Goal: Task Accomplishment & Management: Complete application form

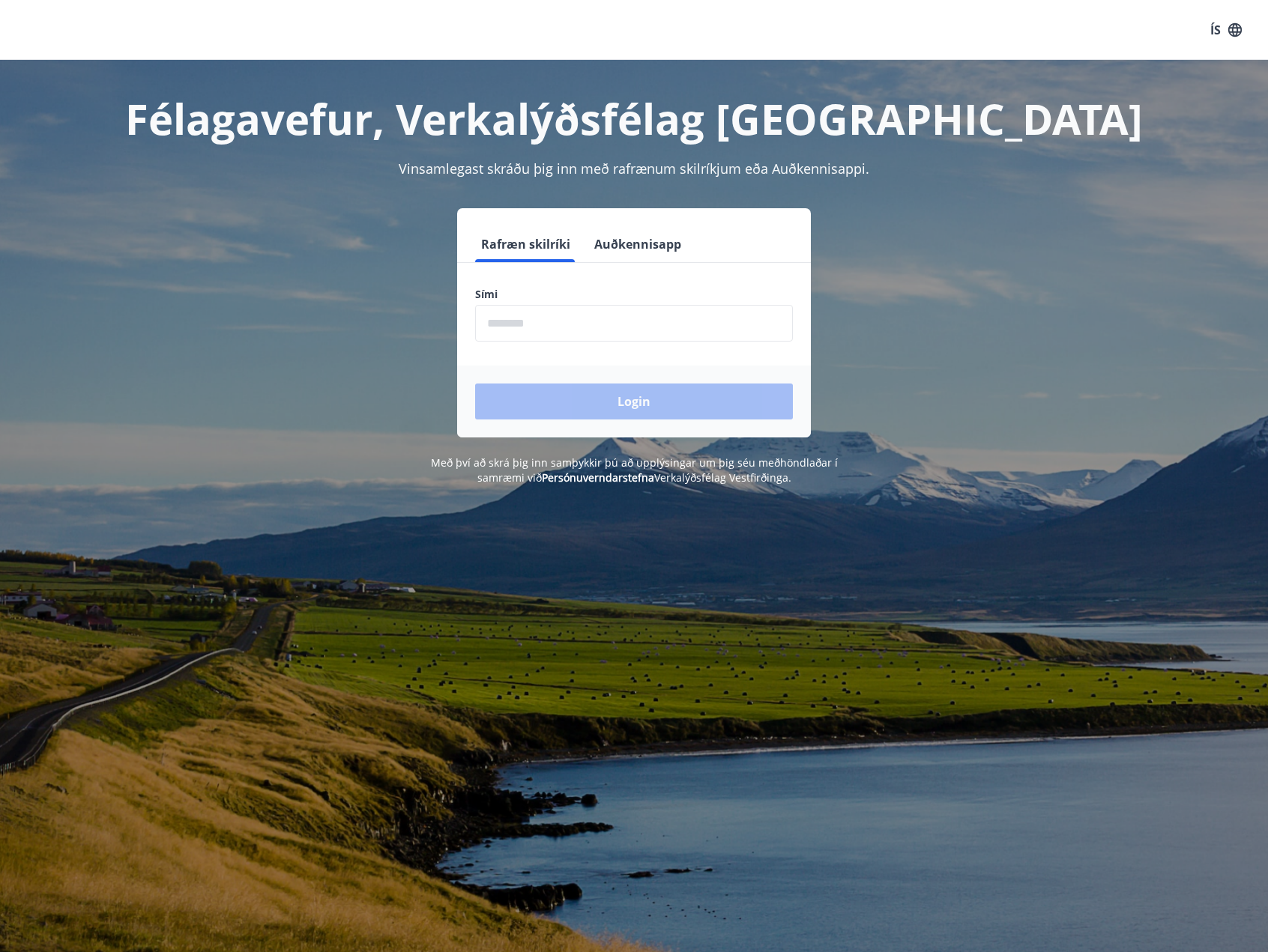
click at [559, 326] on input "phone" at bounding box center [634, 323] width 317 height 37
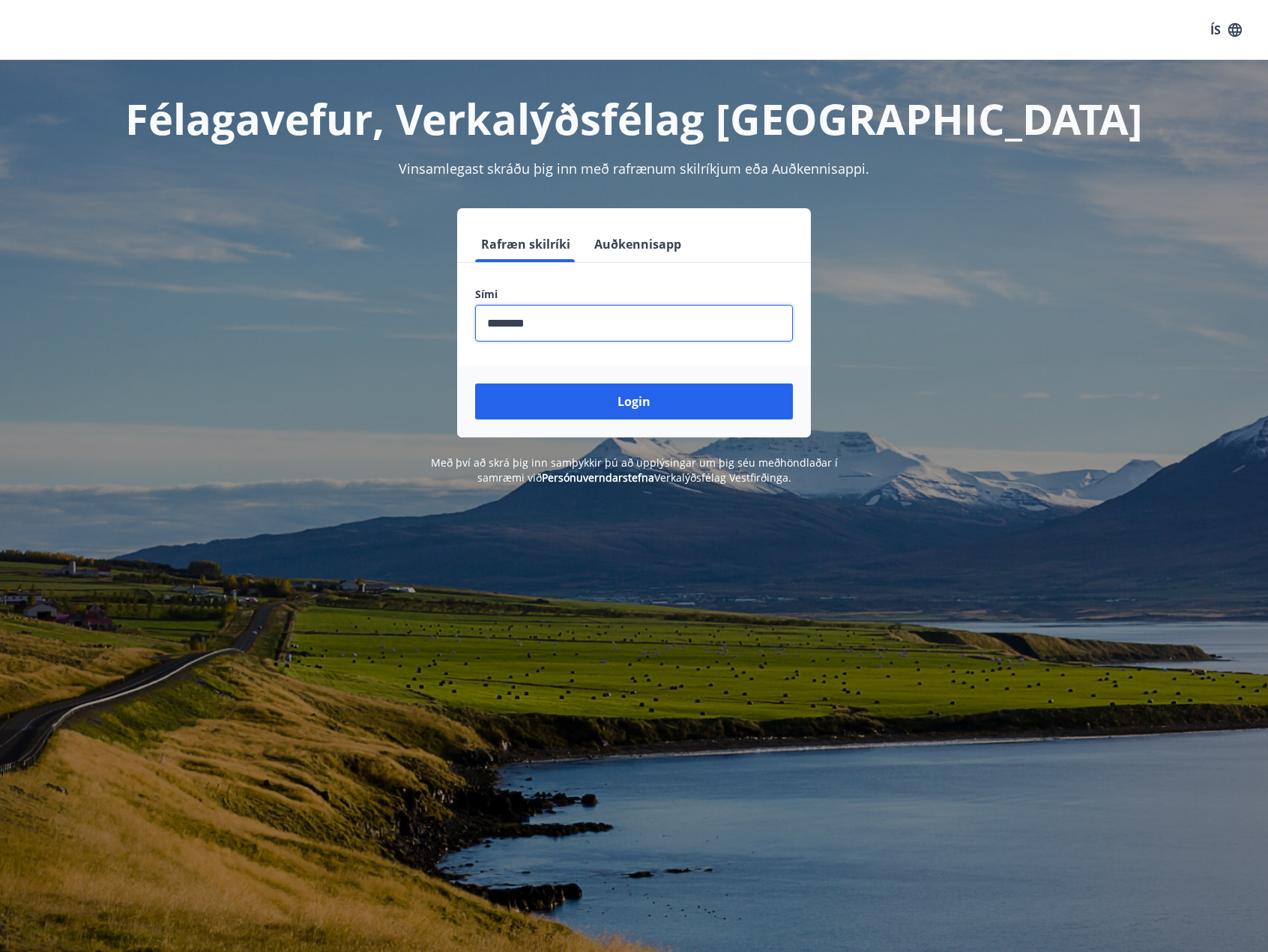
type input "********"
click at [475, 384] on button "Login" at bounding box center [634, 401] width 317 height 36
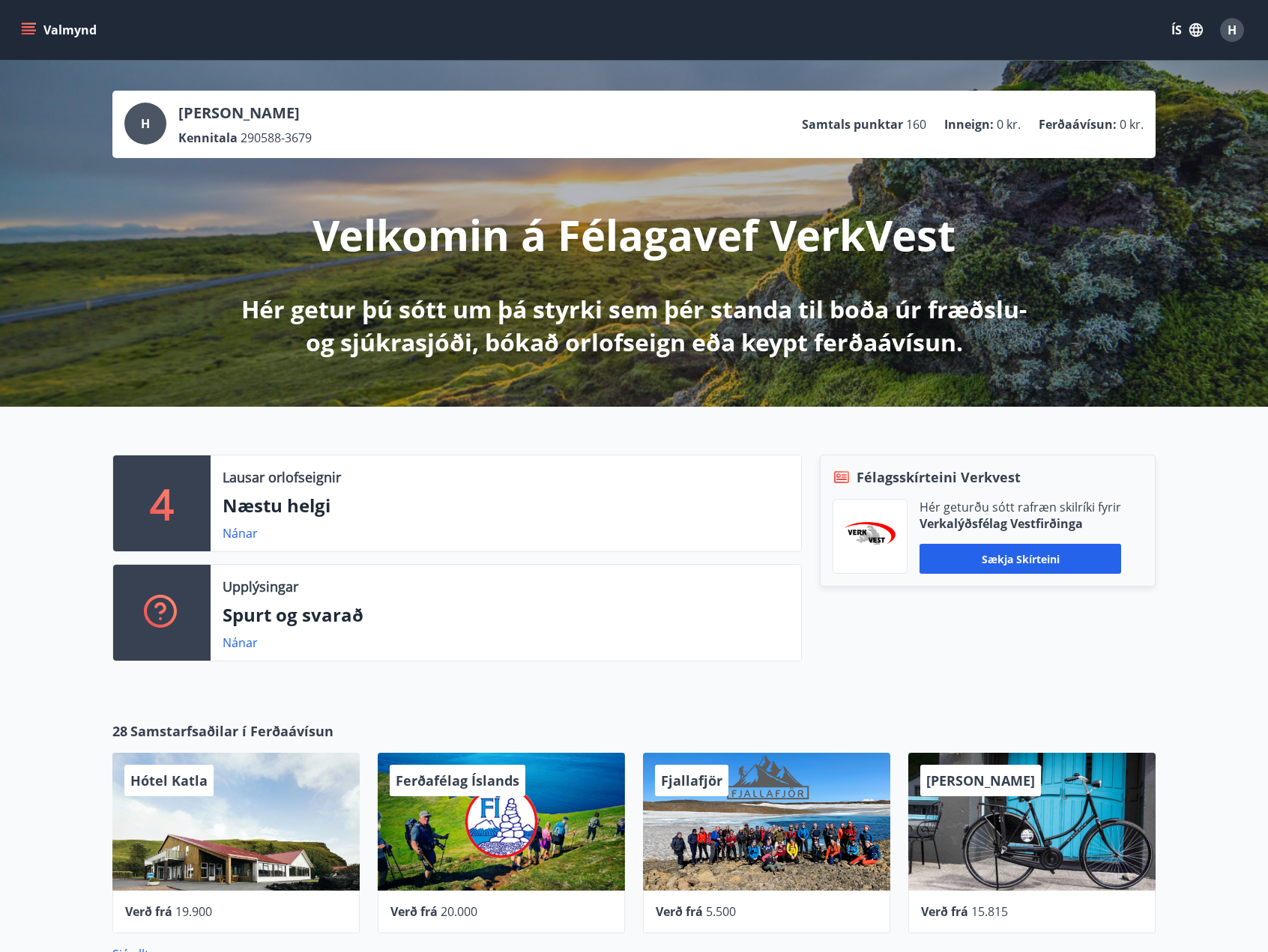
click at [31, 27] on icon "menu" at bounding box center [29, 27] width 13 height 2
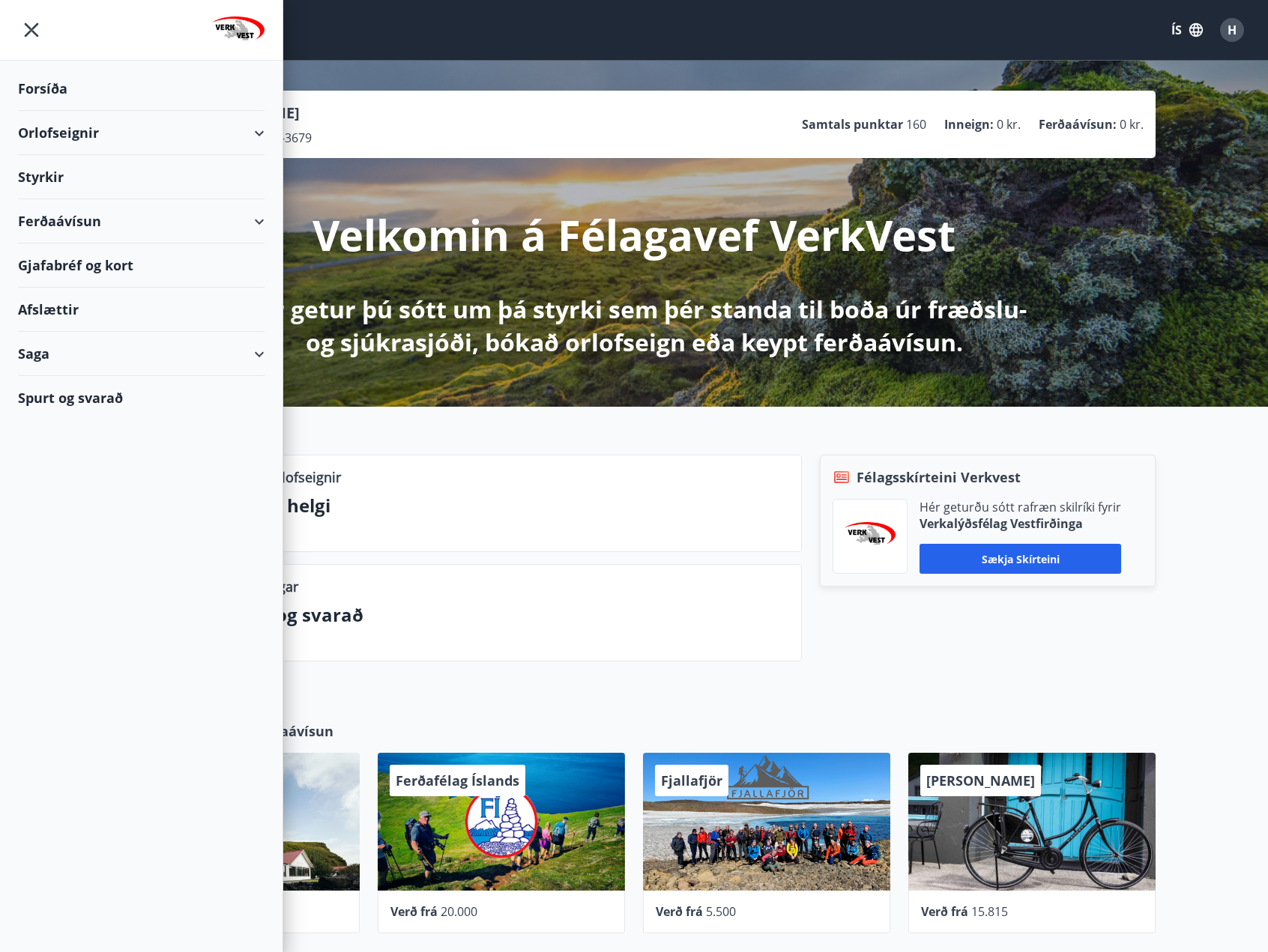
click at [61, 354] on div "Saga" at bounding box center [141, 353] width 247 height 44
click at [72, 442] on div "Umsóknir" at bounding box center [141, 454] width 223 height 31
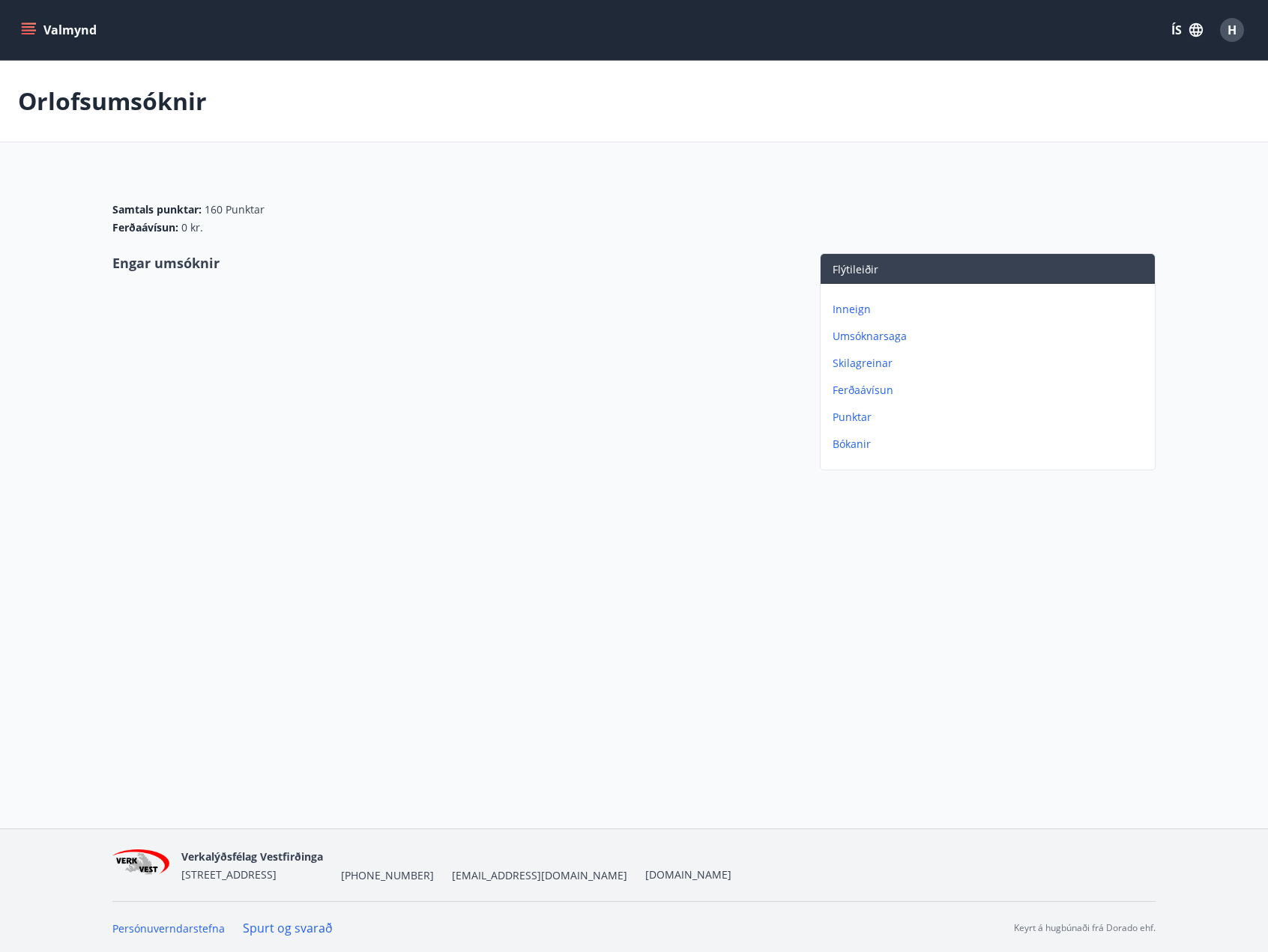
click at [879, 330] on p "Umsóknarsaga" at bounding box center [990, 337] width 317 height 15
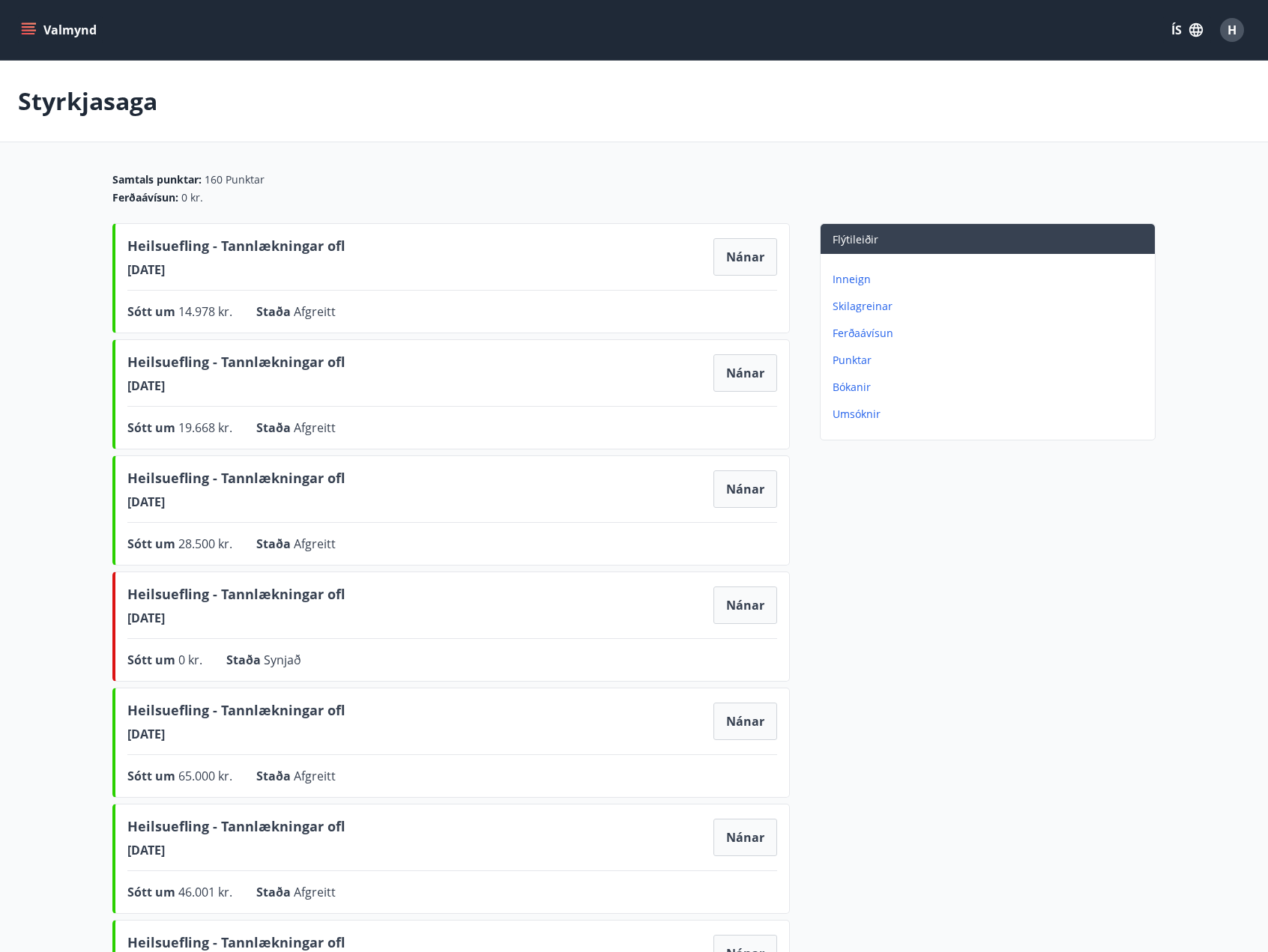
click at [36, 32] on button "Valmynd" at bounding box center [60, 30] width 85 height 27
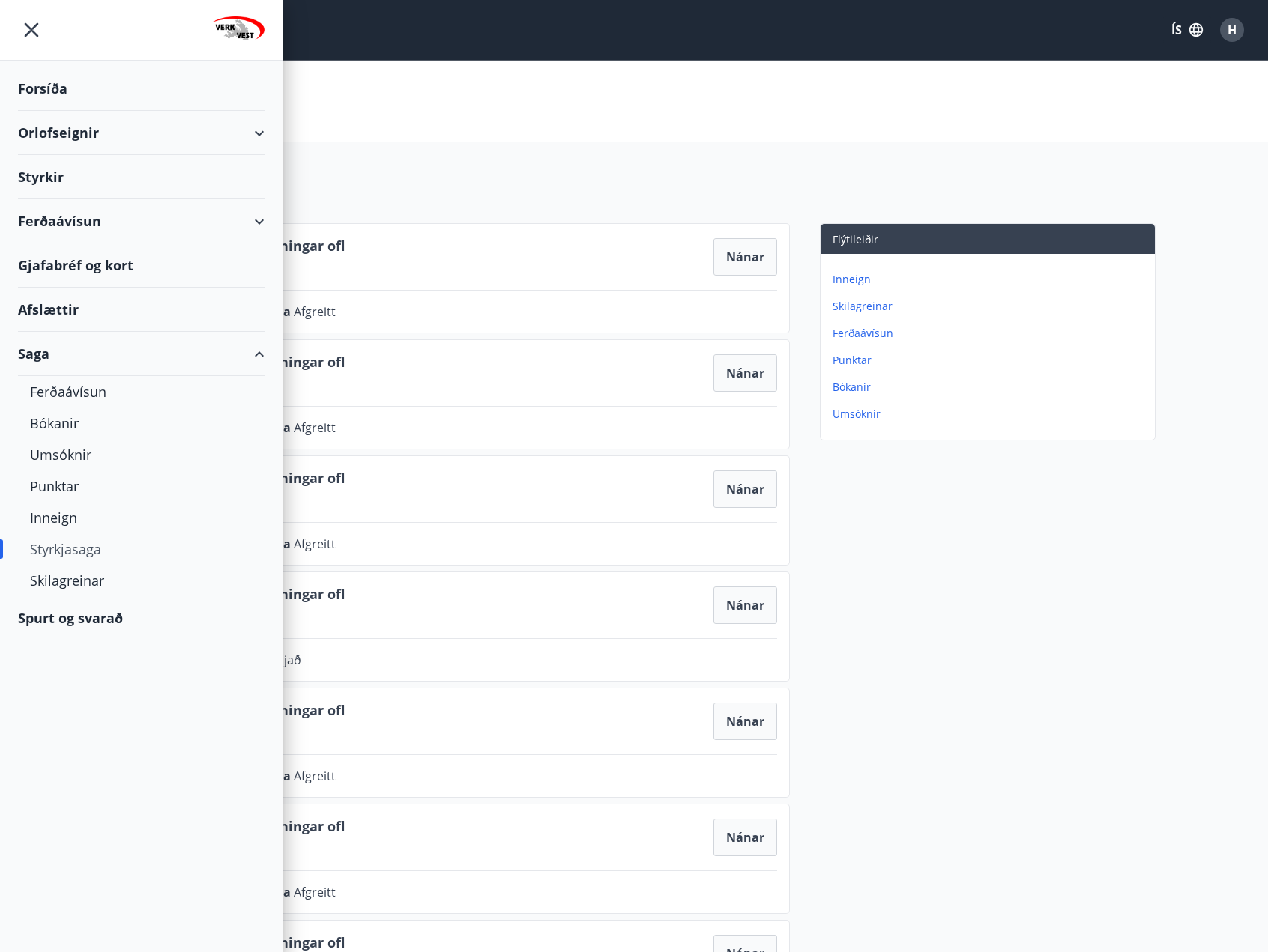
click at [55, 173] on div "Styrkir" at bounding box center [141, 177] width 247 height 44
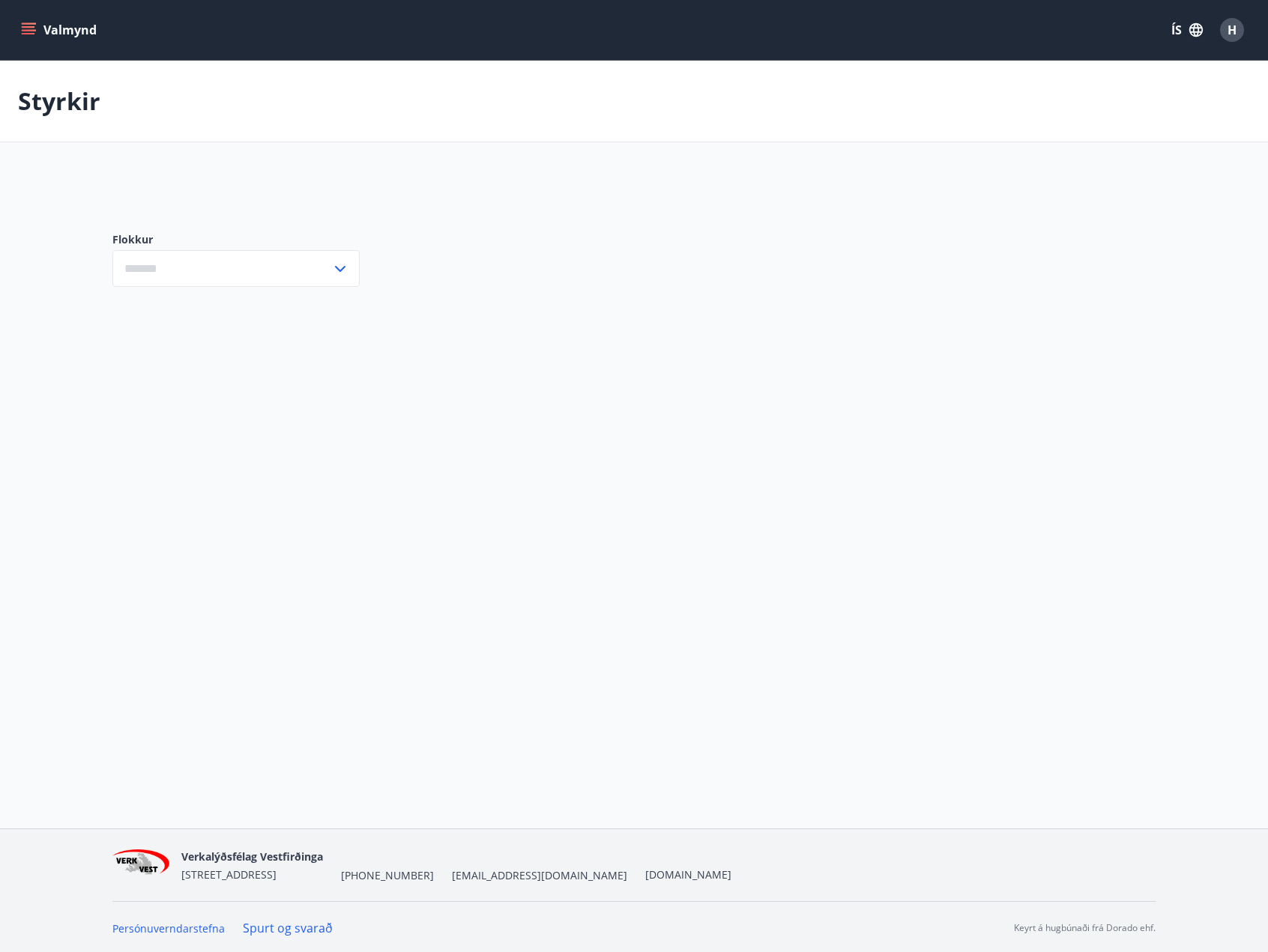
type input "***"
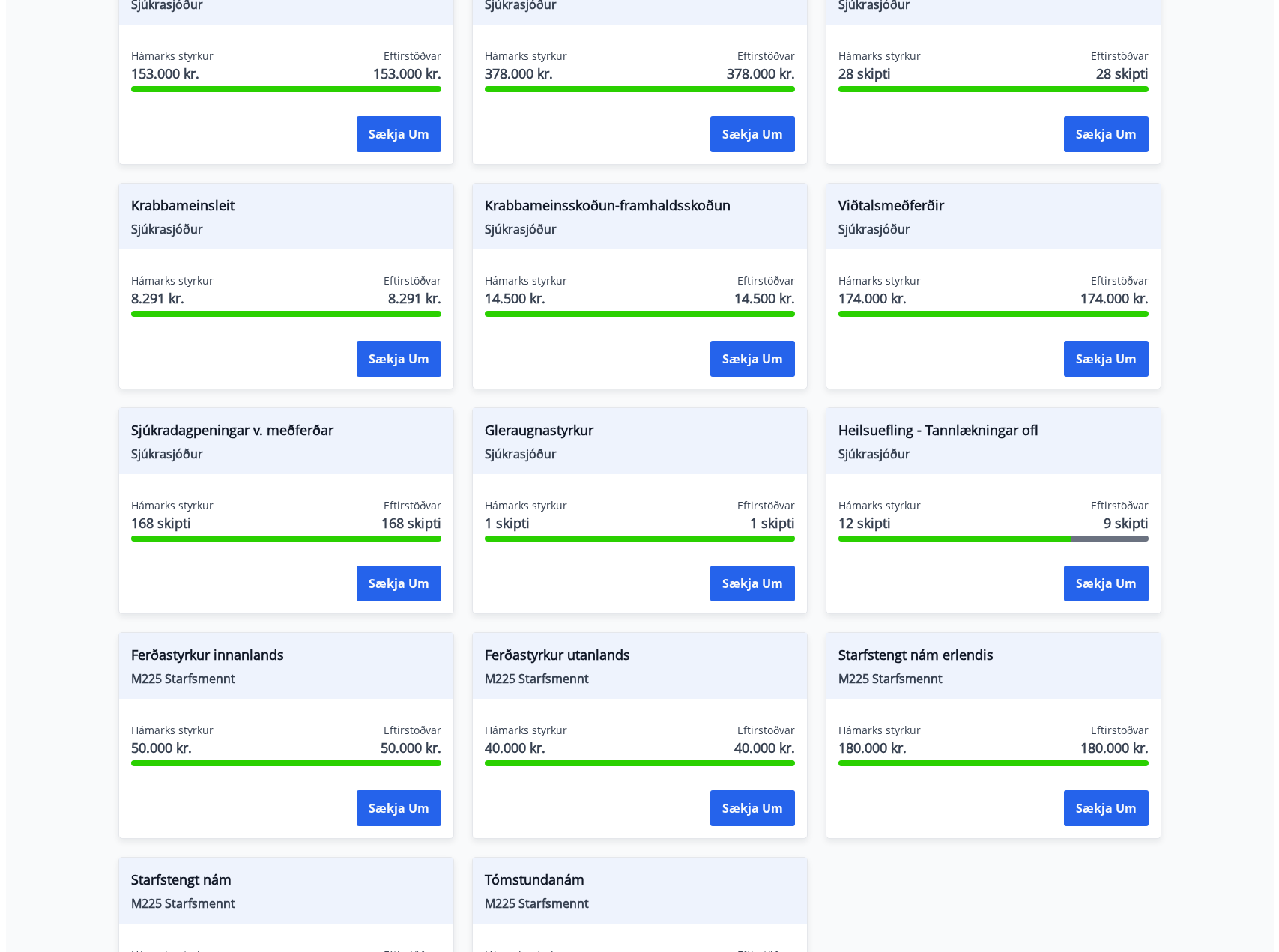
scroll to position [899, 0]
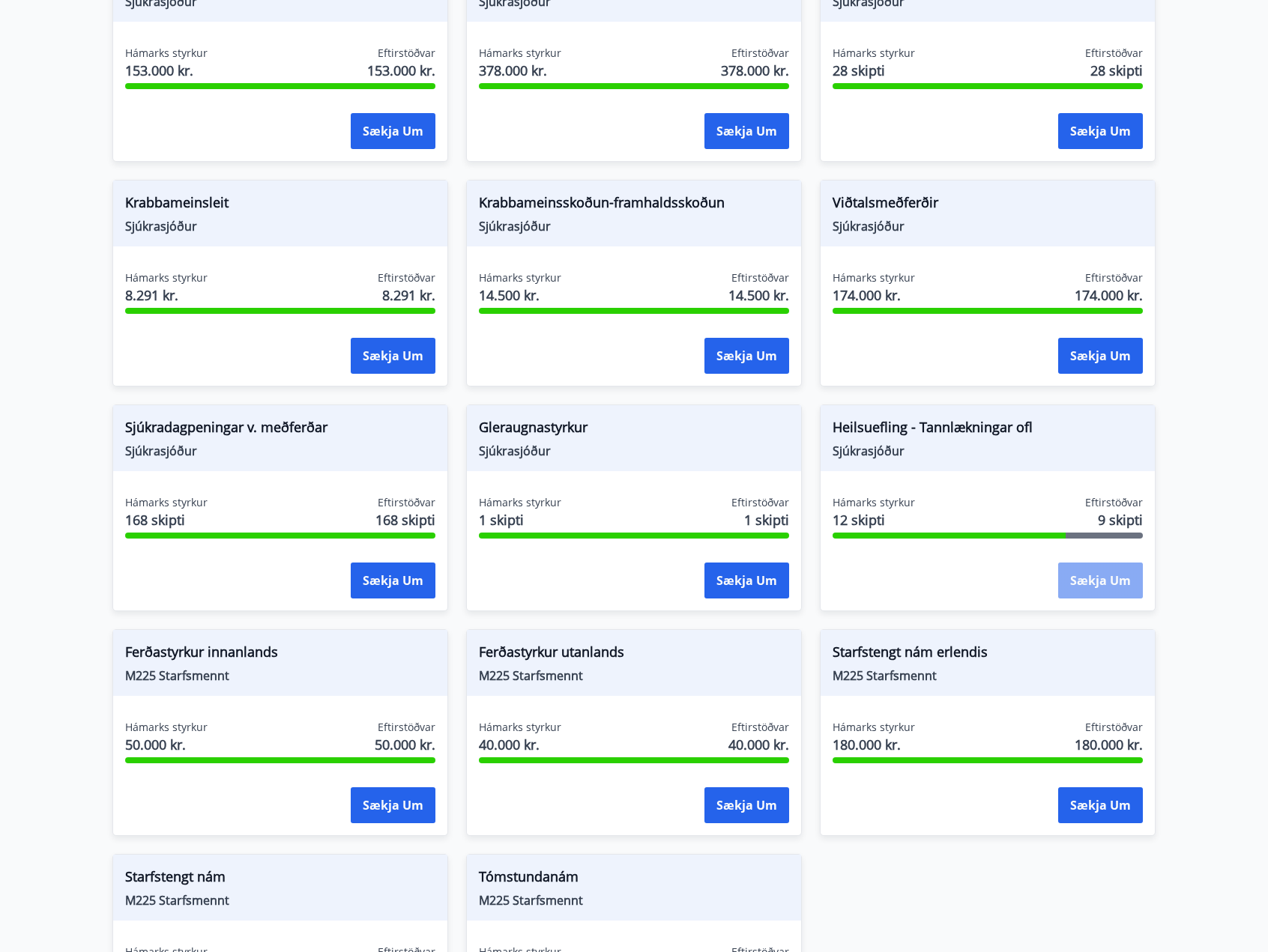
click at [1103, 562] on button "Sækja um" at bounding box center [1100, 580] width 85 height 36
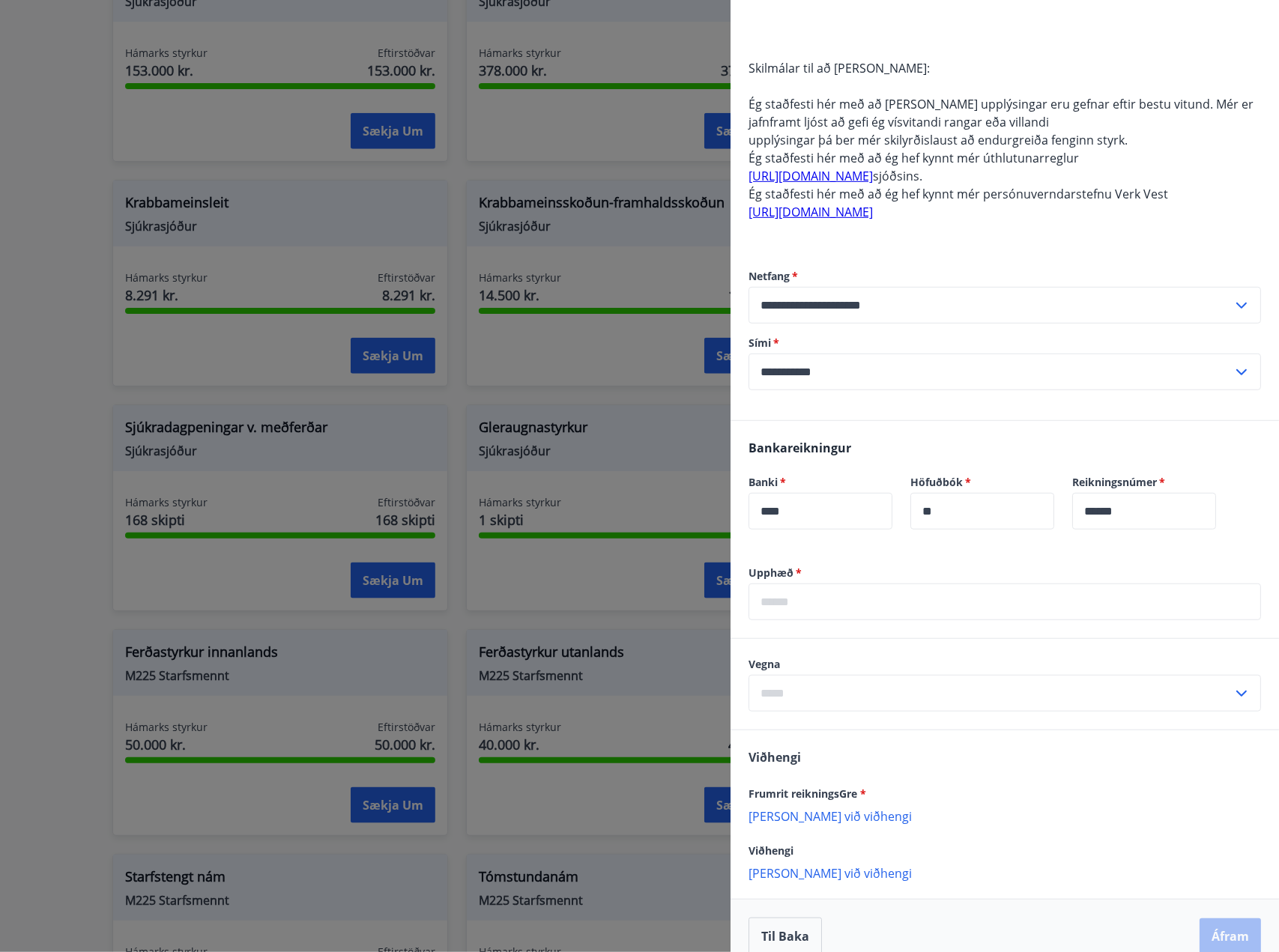
scroll to position [478, 0]
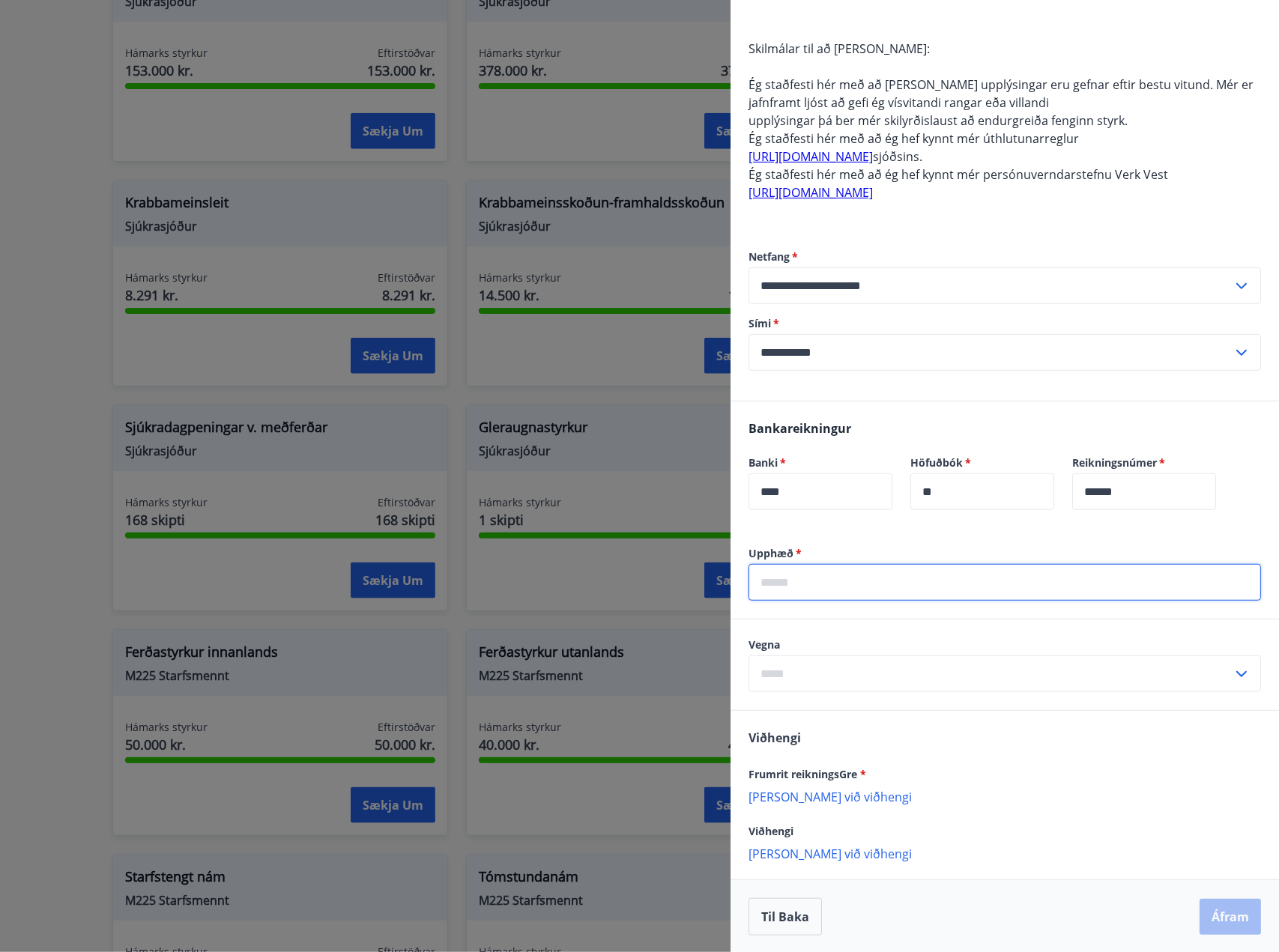
drag, startPoint x: 804, startPoint y: 587, endPoint x: 813, endPoint y: 580, distance: 11.4
click at [810, 582] on input "text" at bounding box center [1004, 583] width 512 height 37
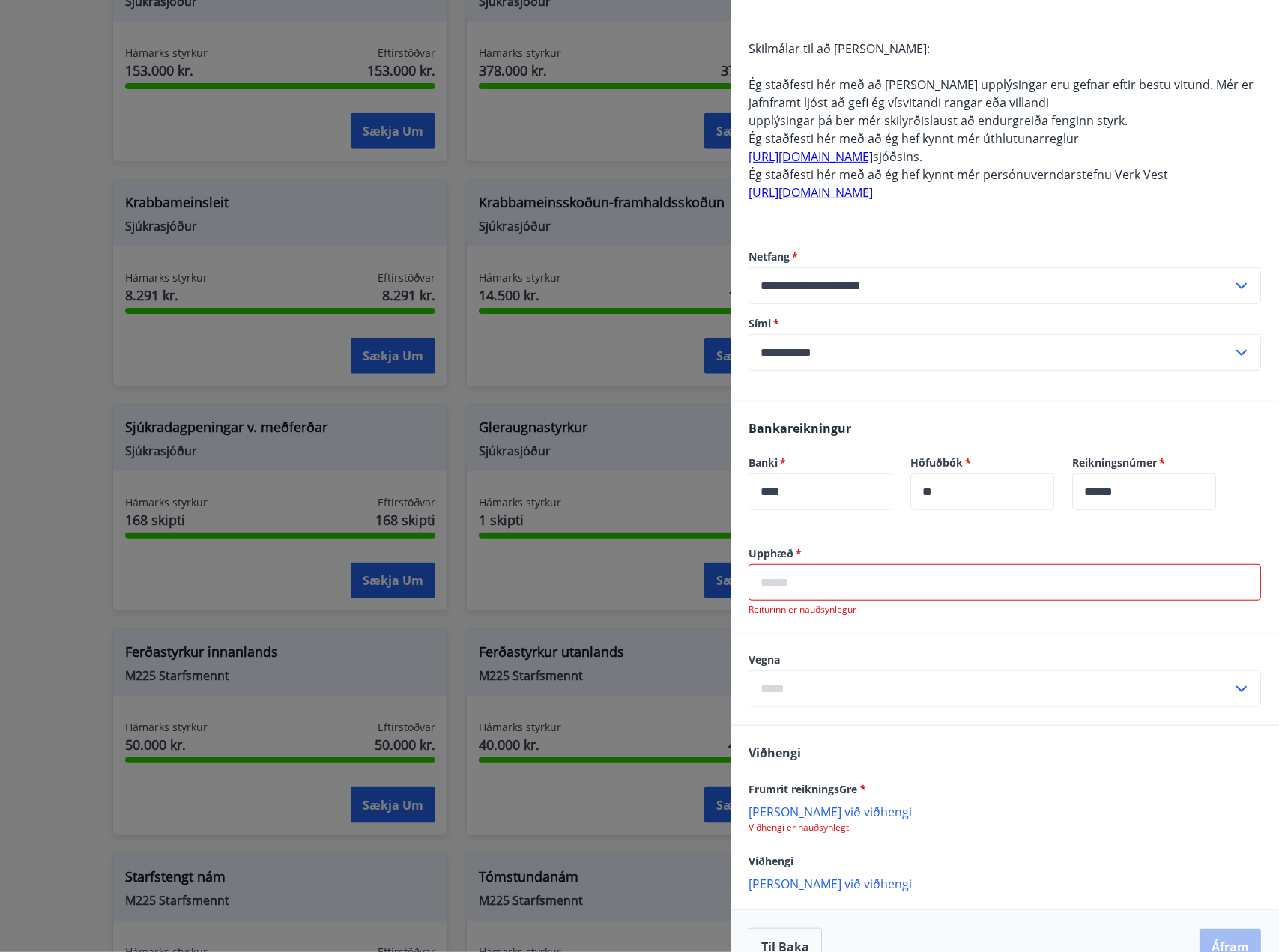
click at [844, 590] on input "text" at bounding box center [1004, 583] width 512 height 37
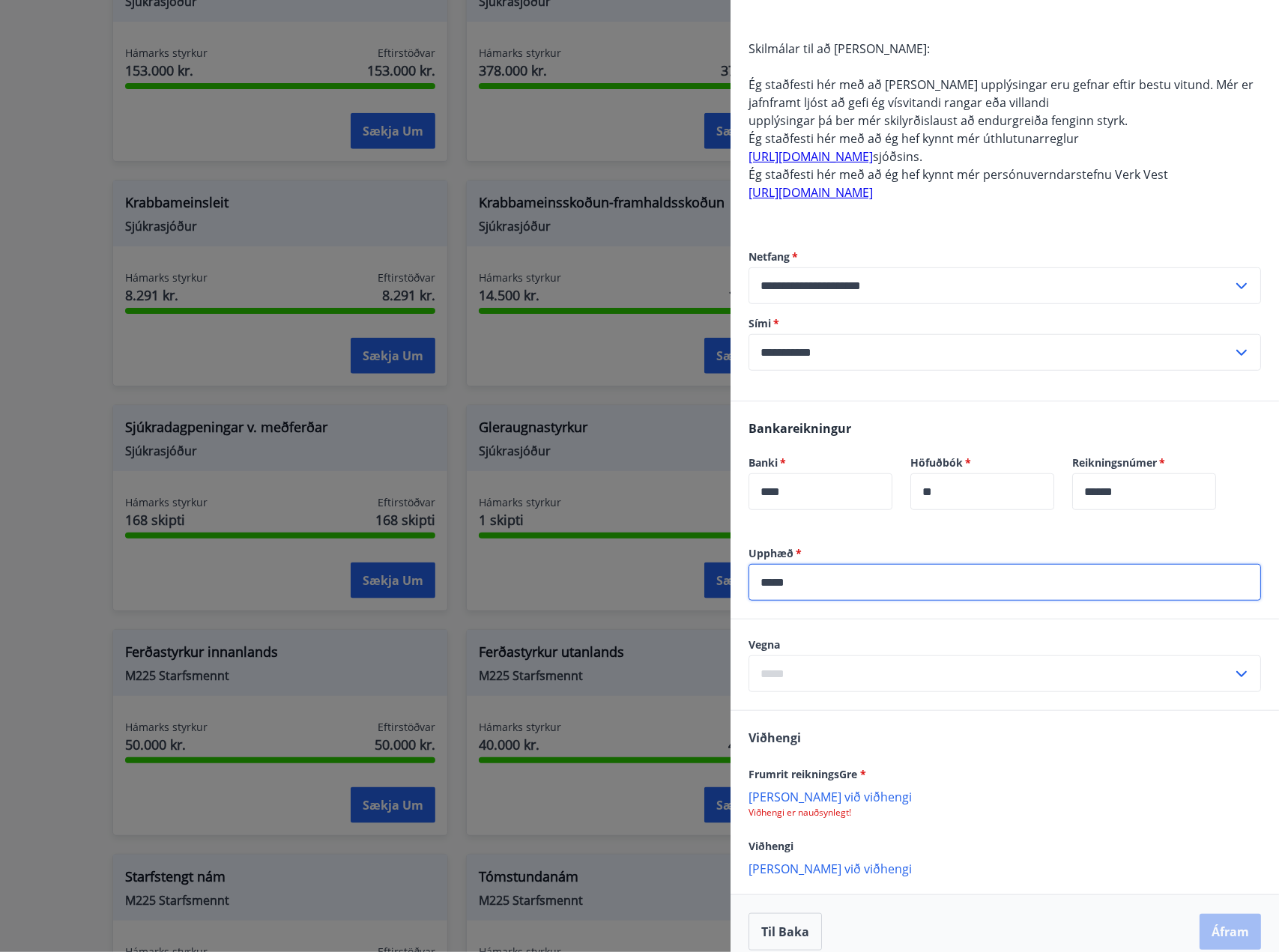
type input "*****"
click at [841, 661] on input "text" at bounding box center [990, 674] width 484 height 37
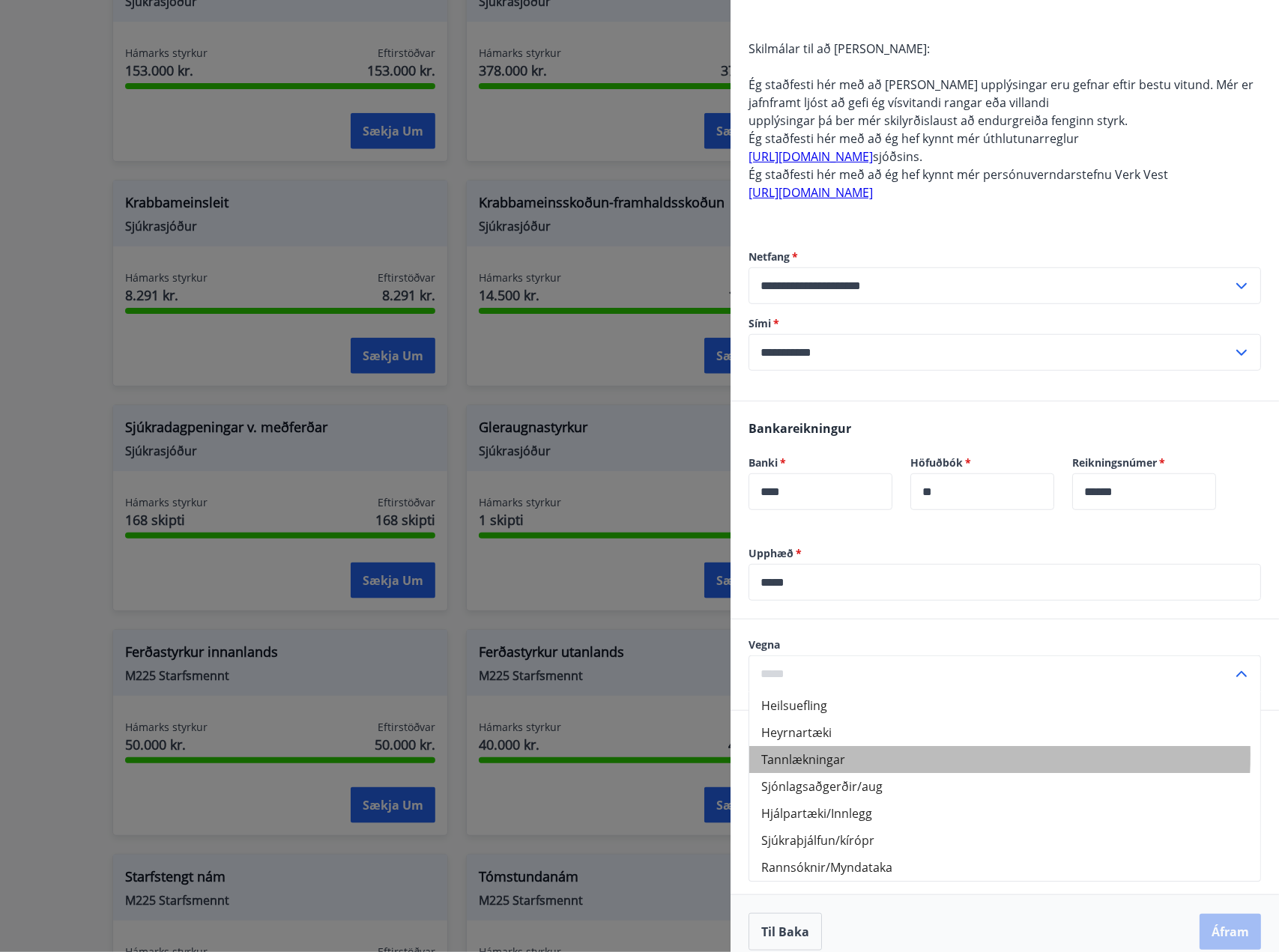
click at [831, 754] on li "Tannlækningar" at bounding box center [1004, 760] width 511 height 27
type input "**********"
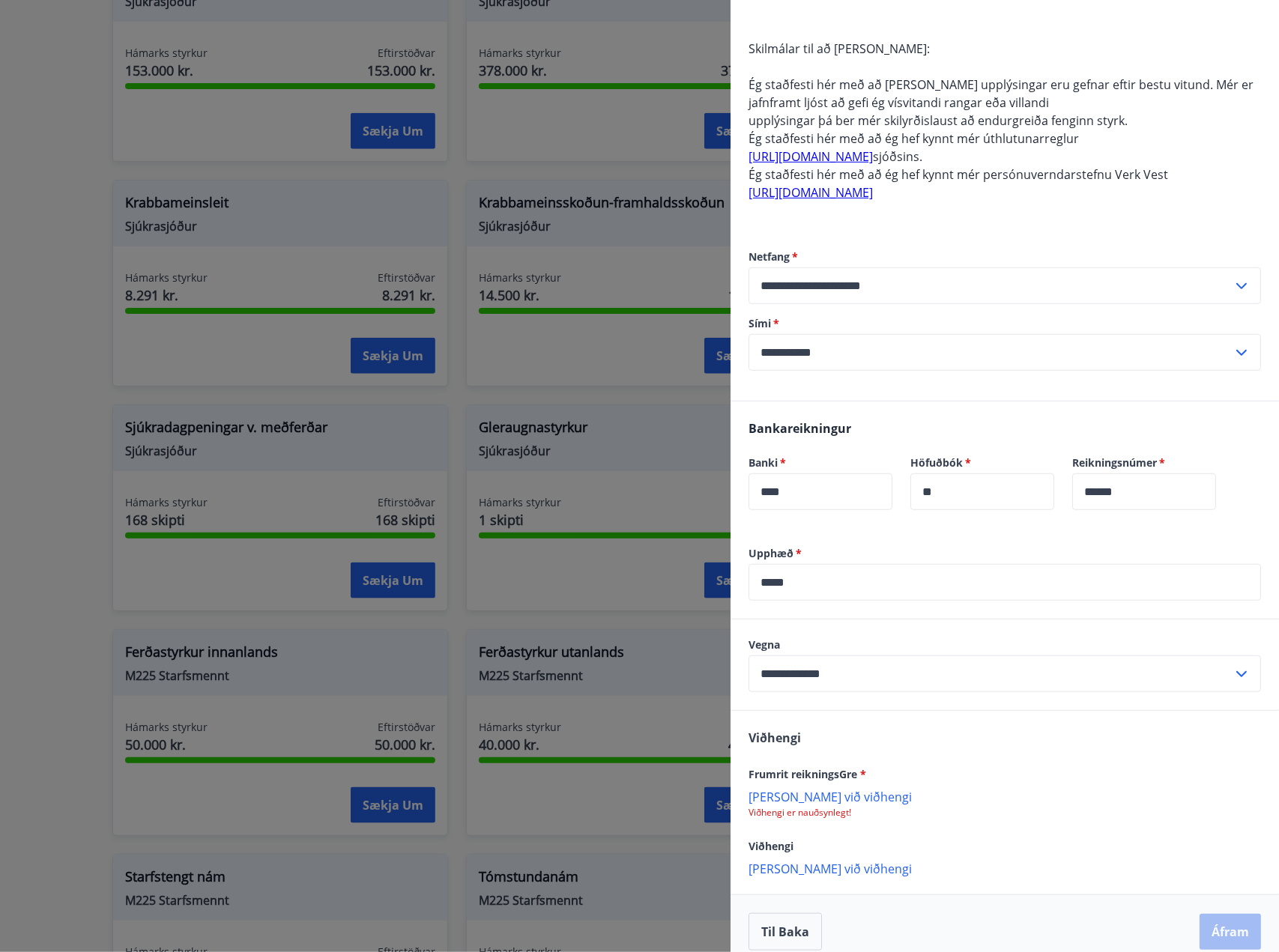
scroll to position [493, 0]
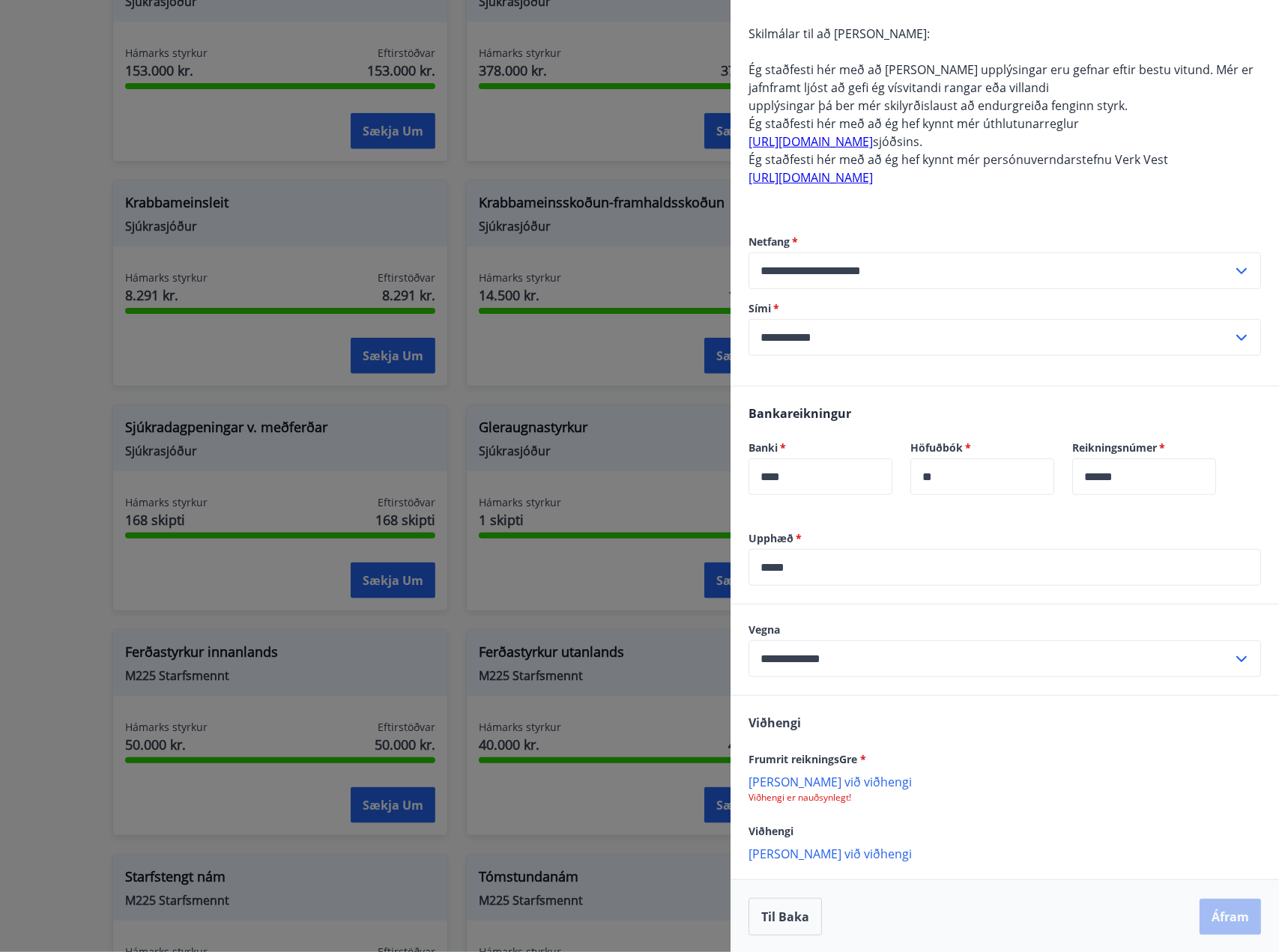
click at [852, 780] on p "[PERSON_NAME] við viðhengi" at bounding box center [1004, 782] width 512 height 15
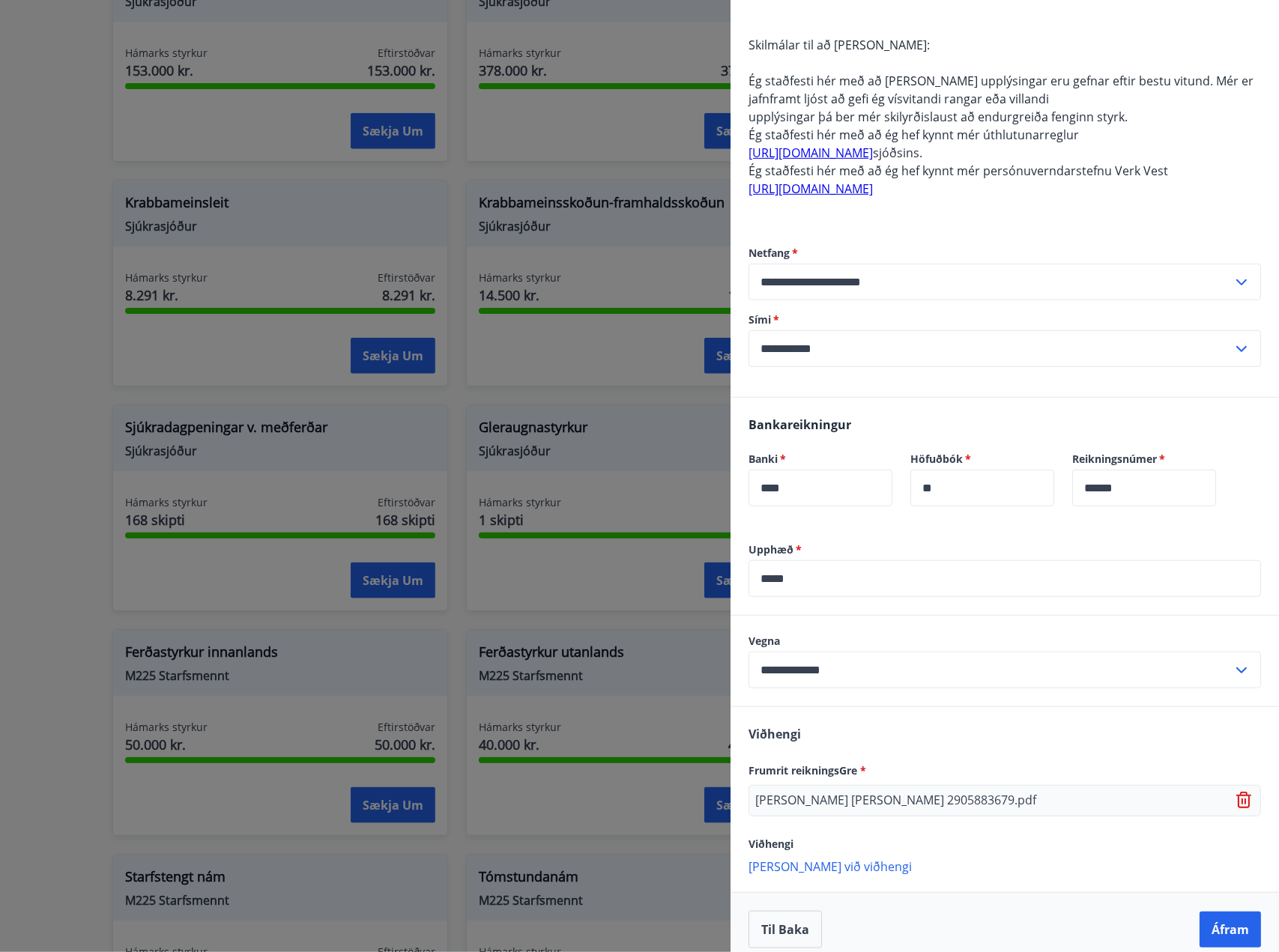
scroll to position [494, 0]
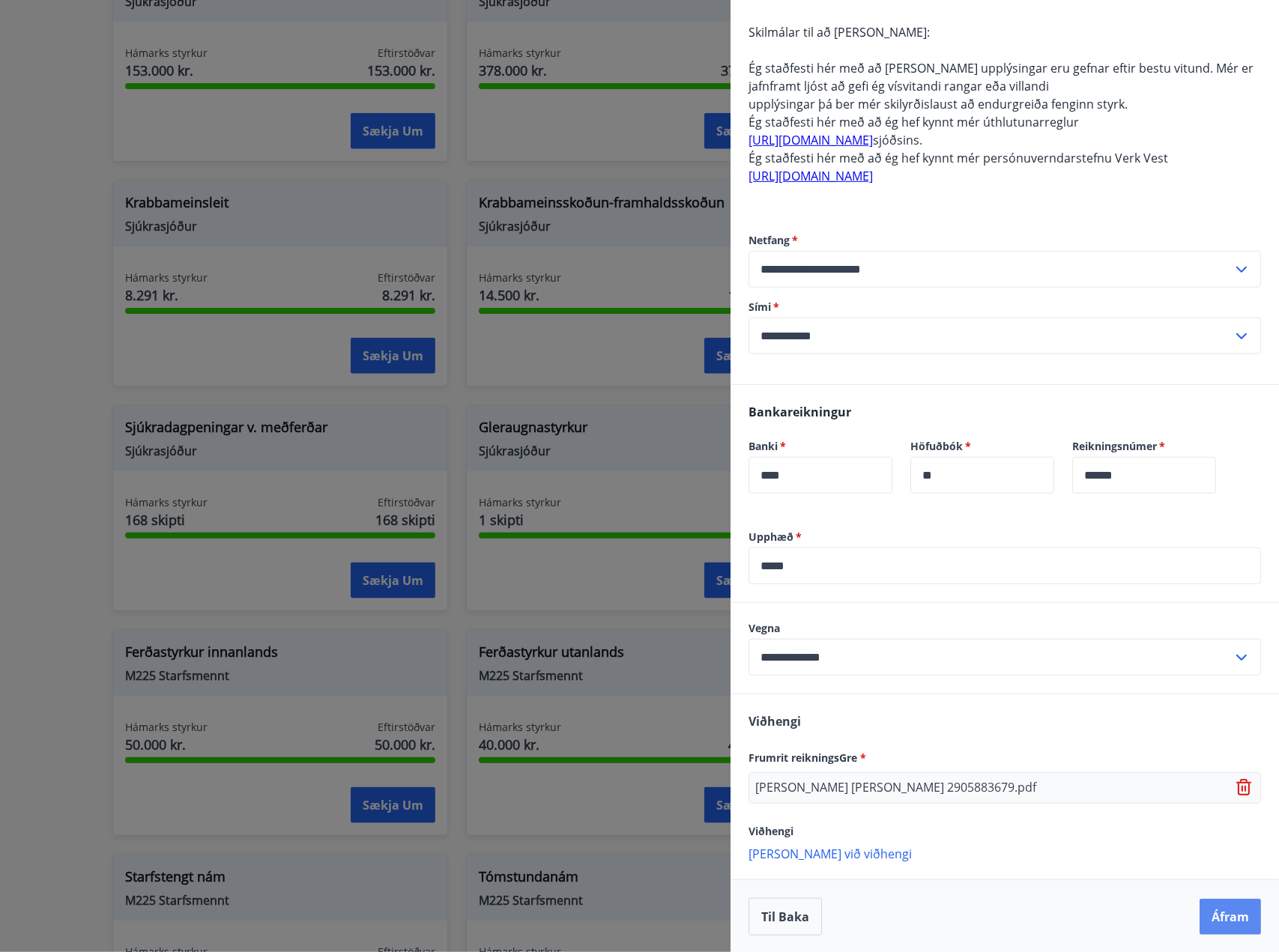
click at [1224, 913] on button "Áfram" at bounding box center [1229, 917] width 61 height 36
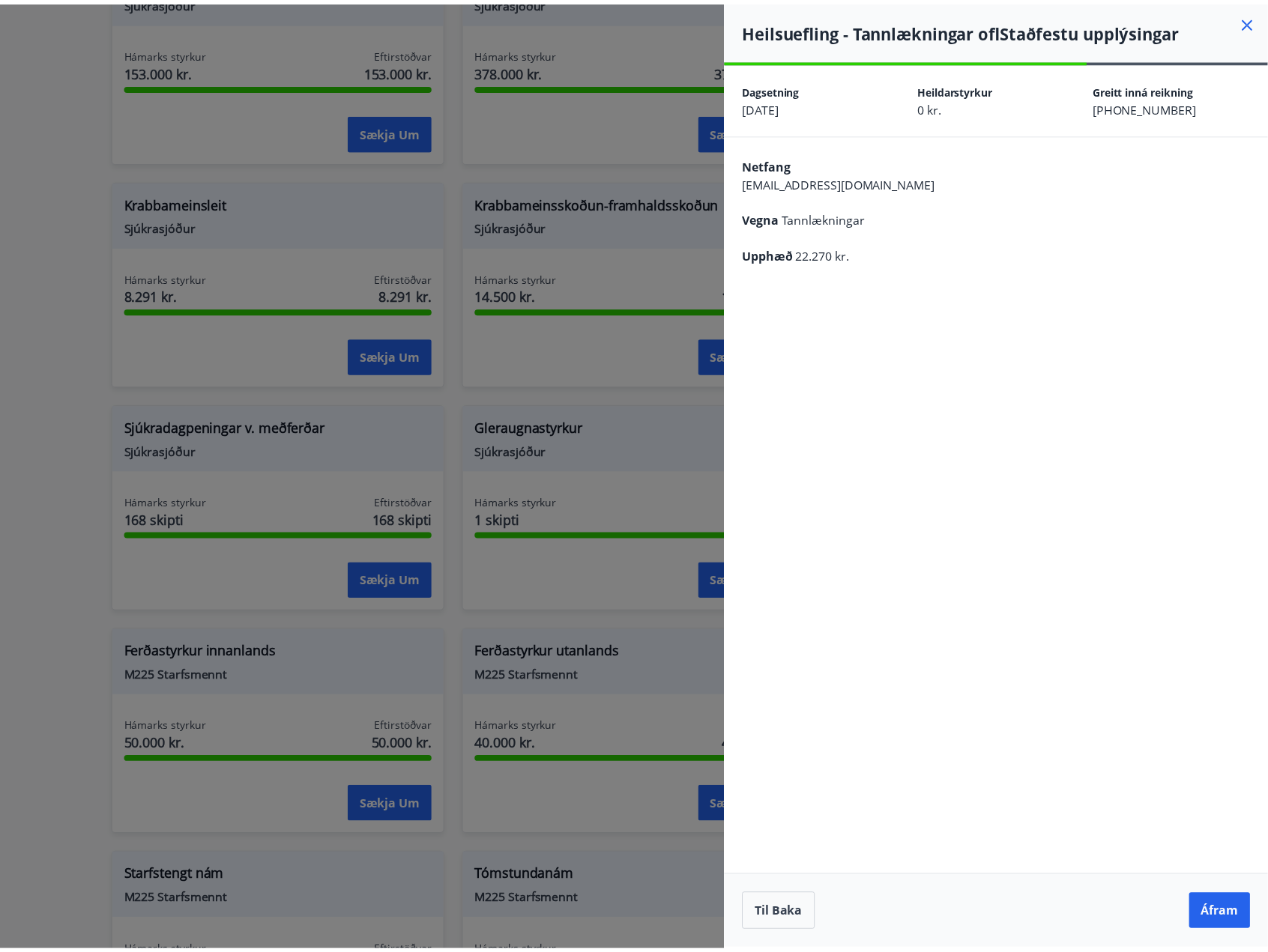
scroll to position [0, 0]
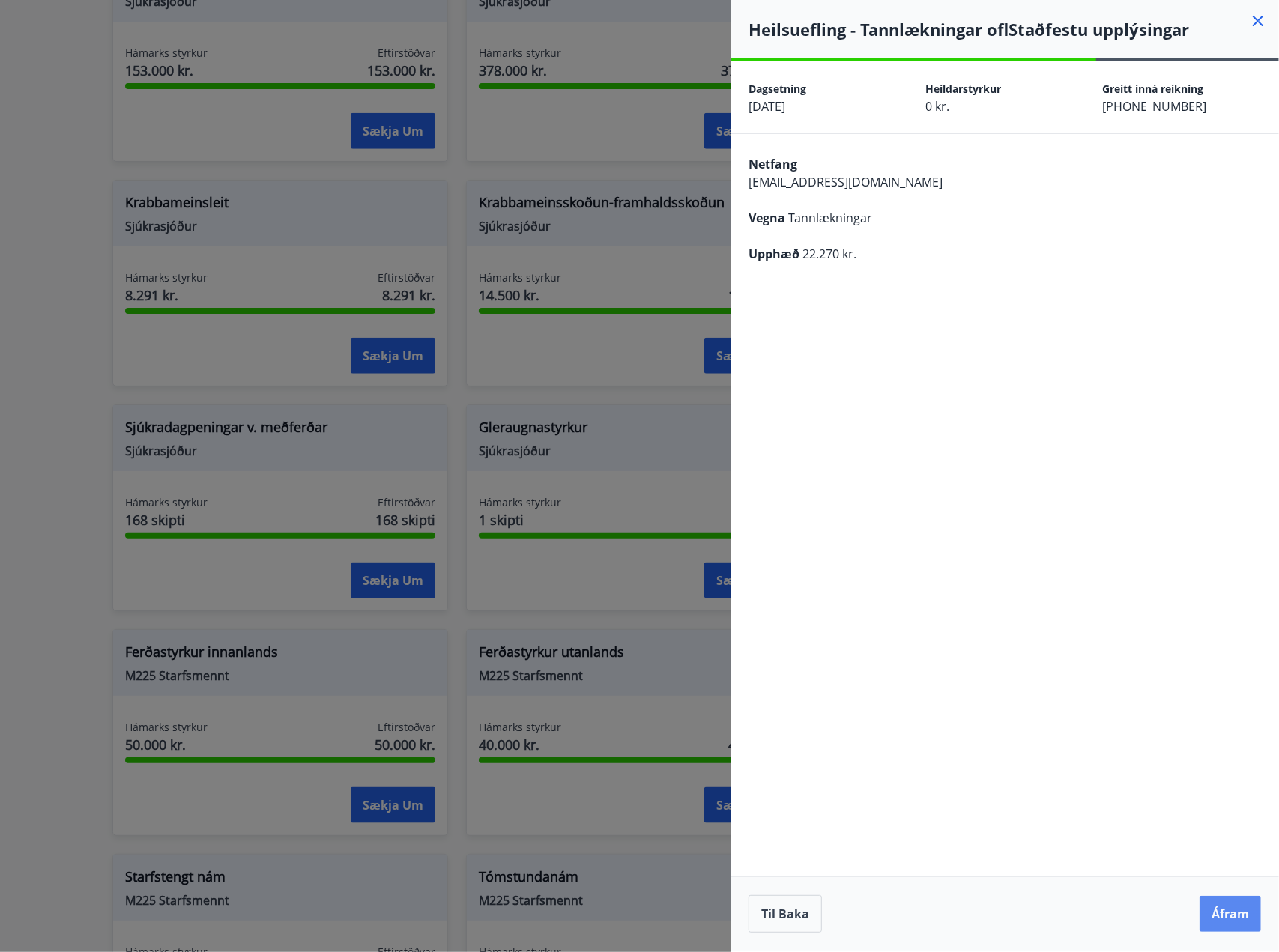
click at [1229, 925] on button "Áfram" at bounding box center [1229, 913] width 61 height 36
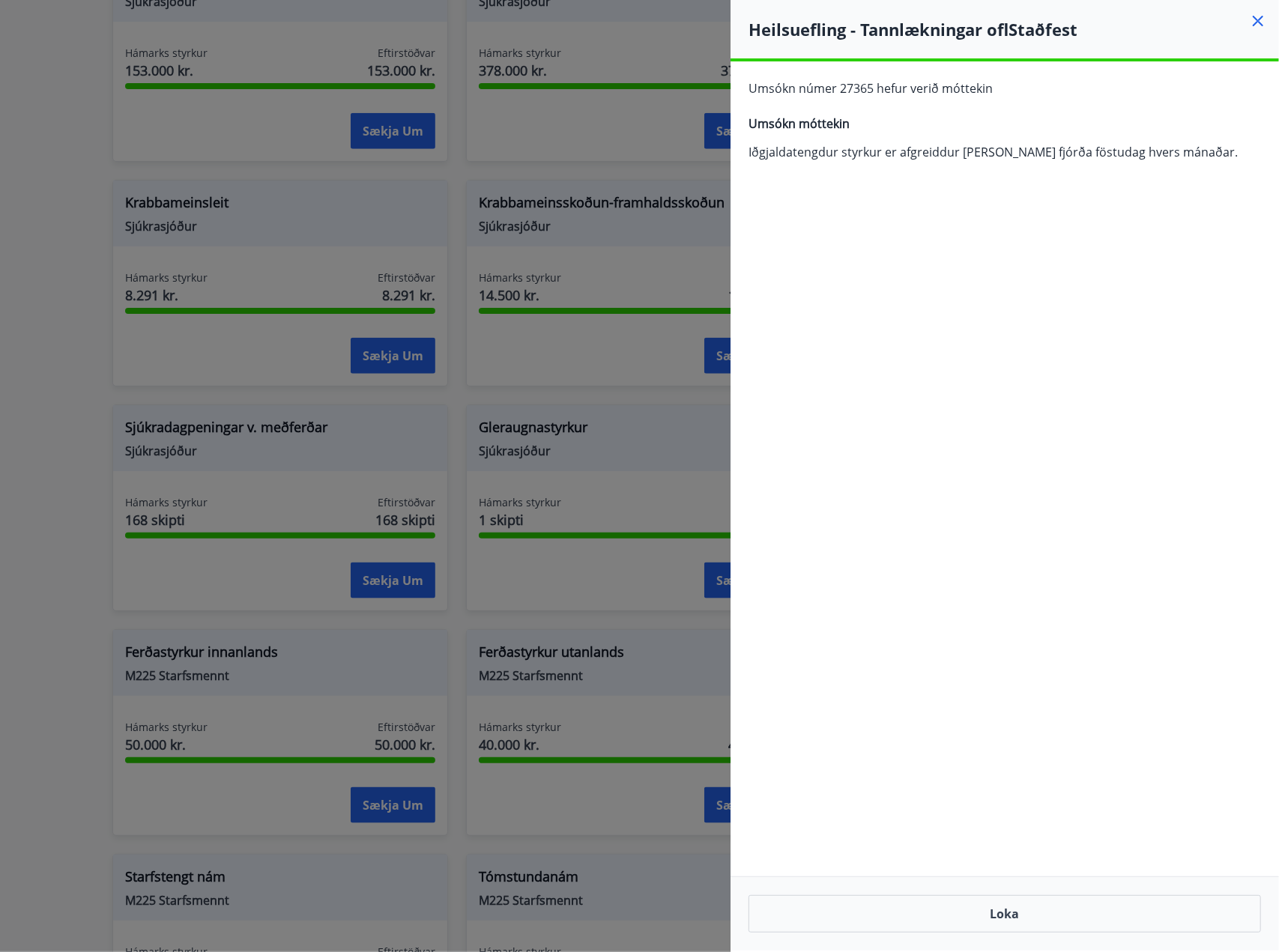
click at [1254, 24] on icon at bounding box center [1257, 20] width 18 height 18
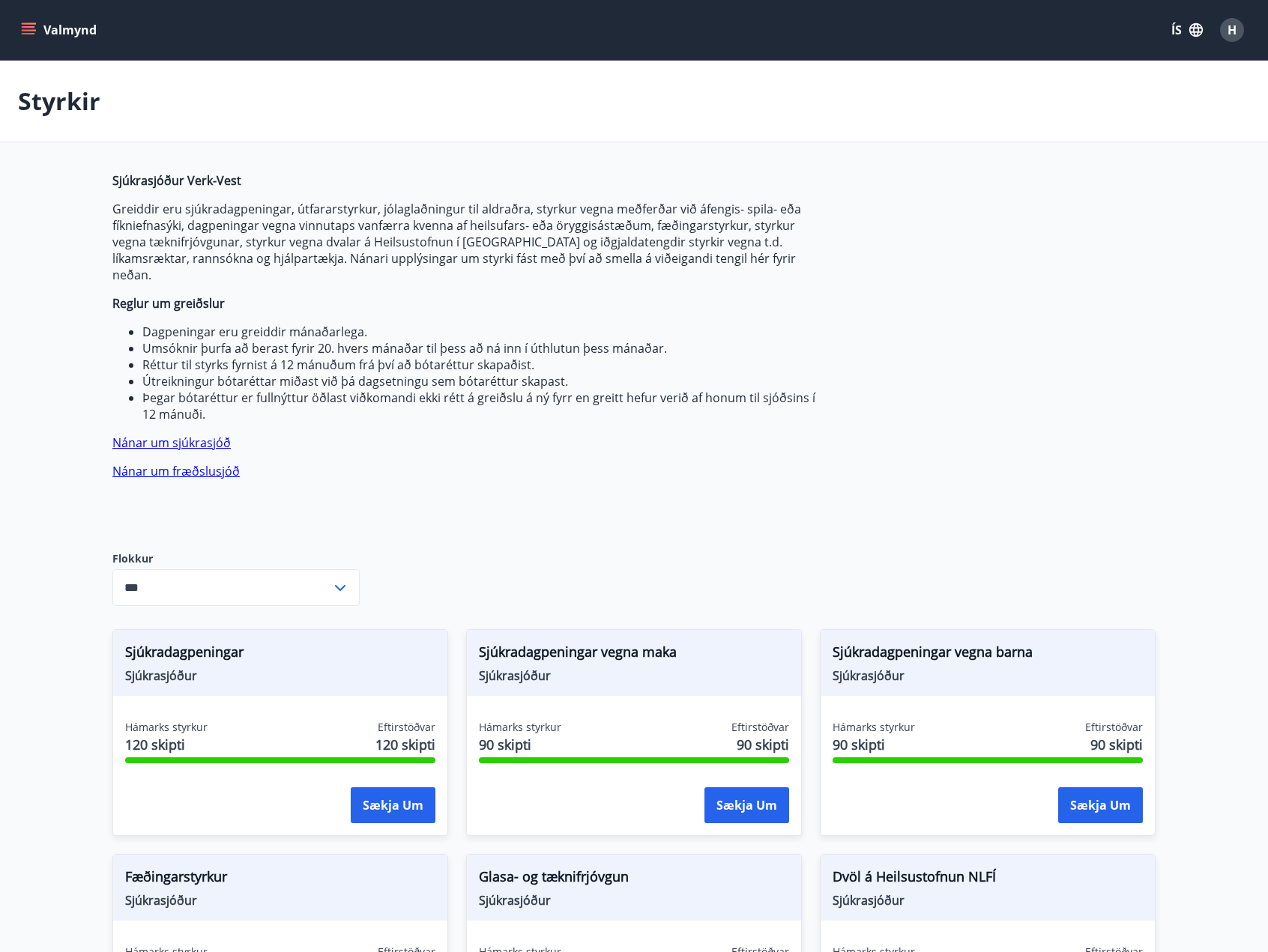
drag, startPoint x: 1206, startPoint y: 49, endPoint x: 1218, endPoint y: 37, distance: 17.0
click at [1214, 40] on div "Valmynd ÍS H" at bounding box center [634, 29] width 1268 height 60
click at [1221, 33] on span "H" at bounding box center [1231, 29] width 24 height 24
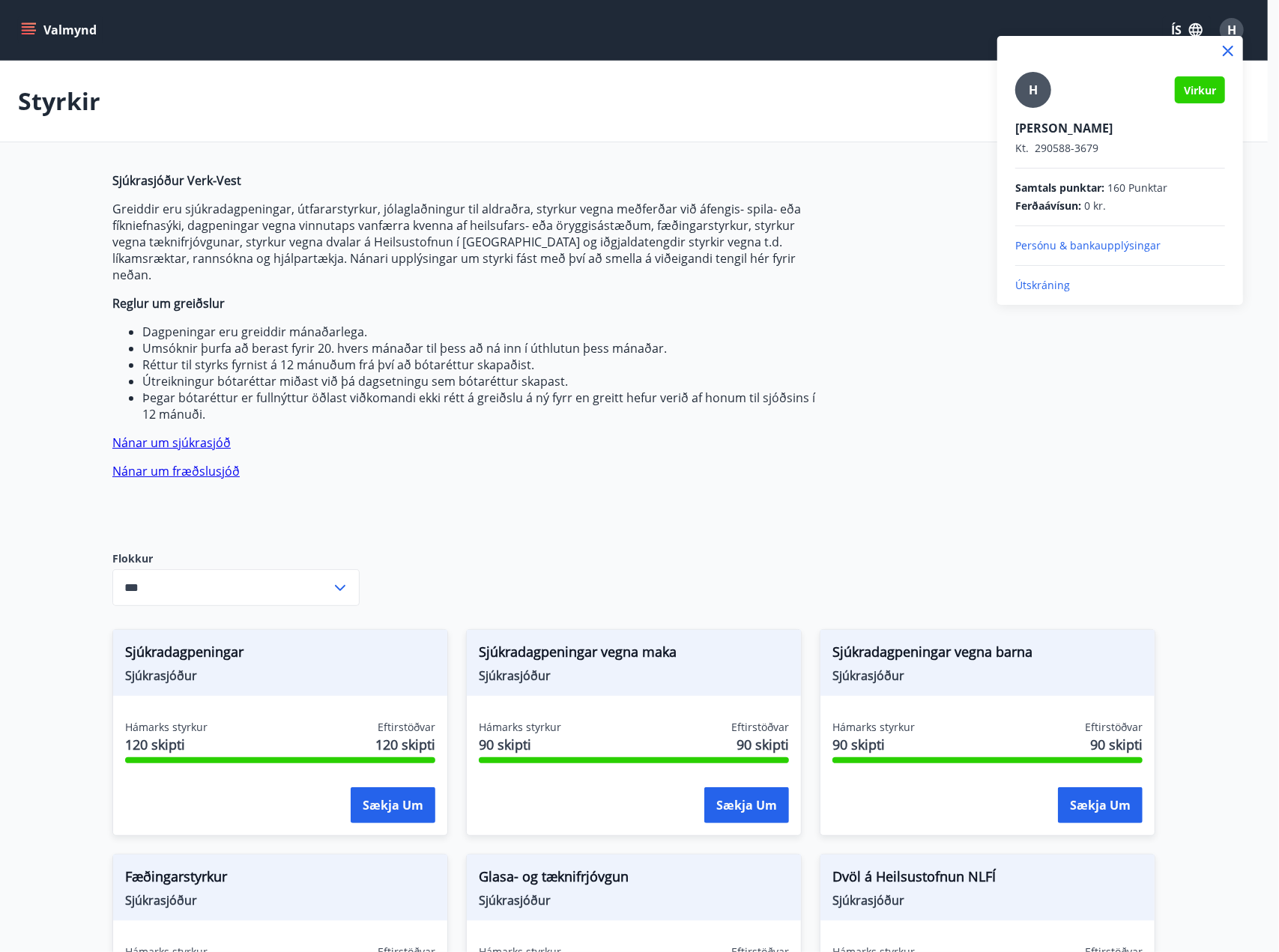
click at [1057, 285] on p "Útskráning" at bounding box center [1120, 285] width 210 height 15
